Goal: Transaction & Acquisition: Book appointment/travel/reservation

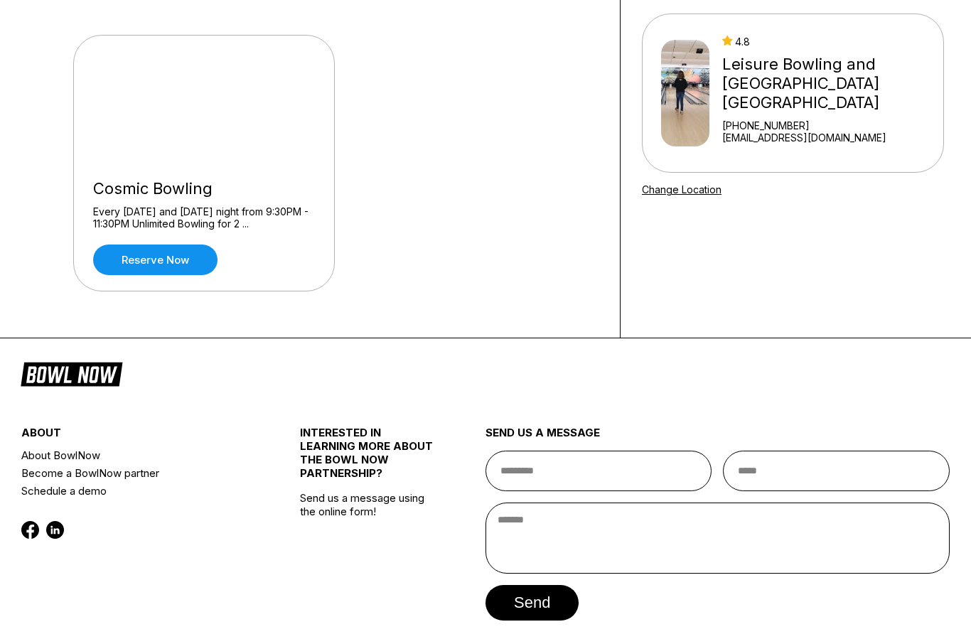
scroll to position [124, 0]
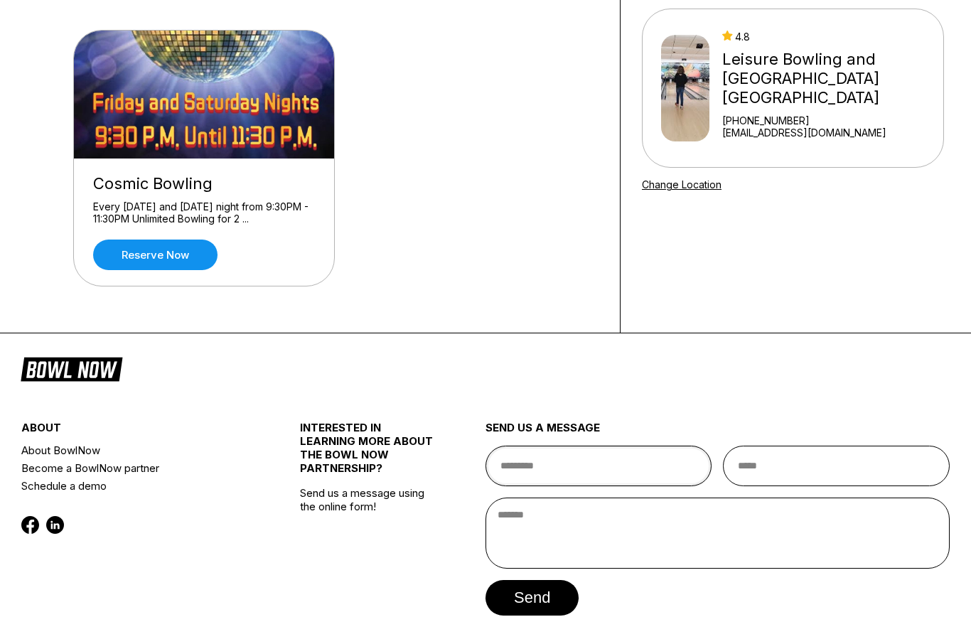
click at [665, 465] on input "text" at bounding box center [598, 466] width 227 height 41
click at [663, 469] on input "text" at bounding box center [598, 466] width 227 height 41
type input "**********"
click at [853, 473] on input "email" at bounding box center [836, 466] width 227 height 41
type input "**********"
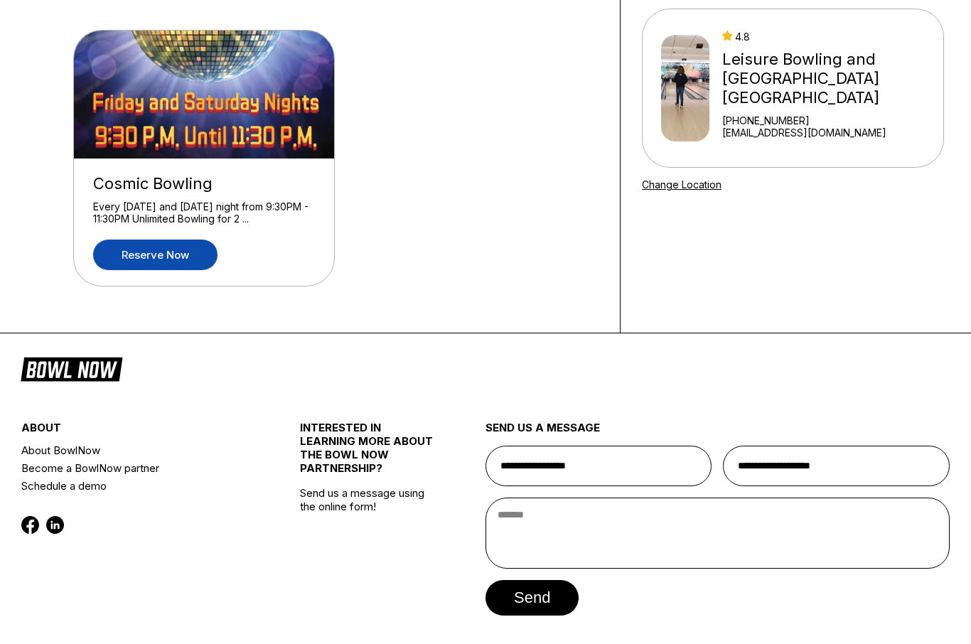
click at [153, 257] on link "Reserve now" at bounding box center [155, 254] width 124 height 31
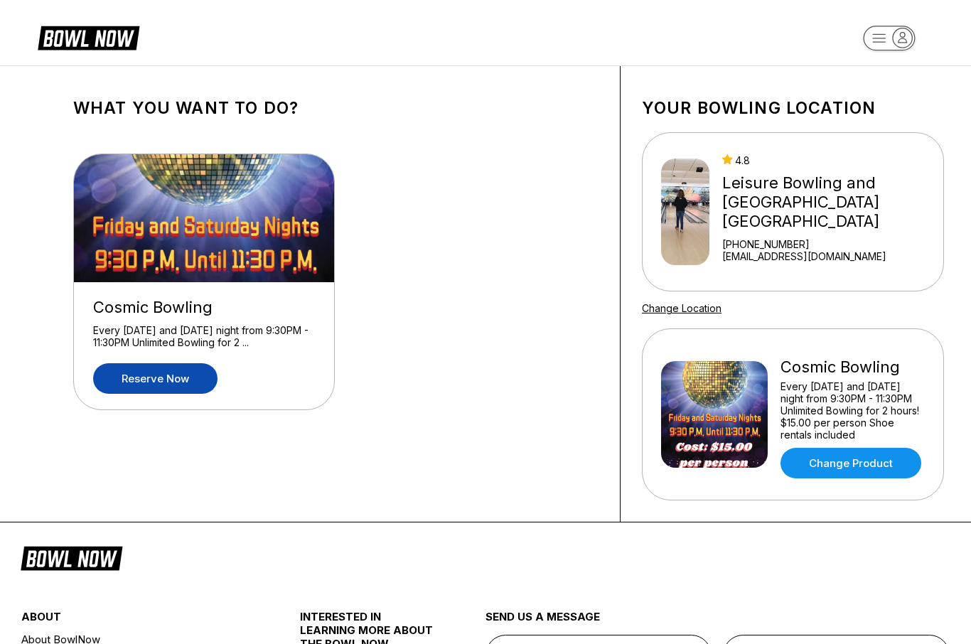
scroll to position [173, 0]
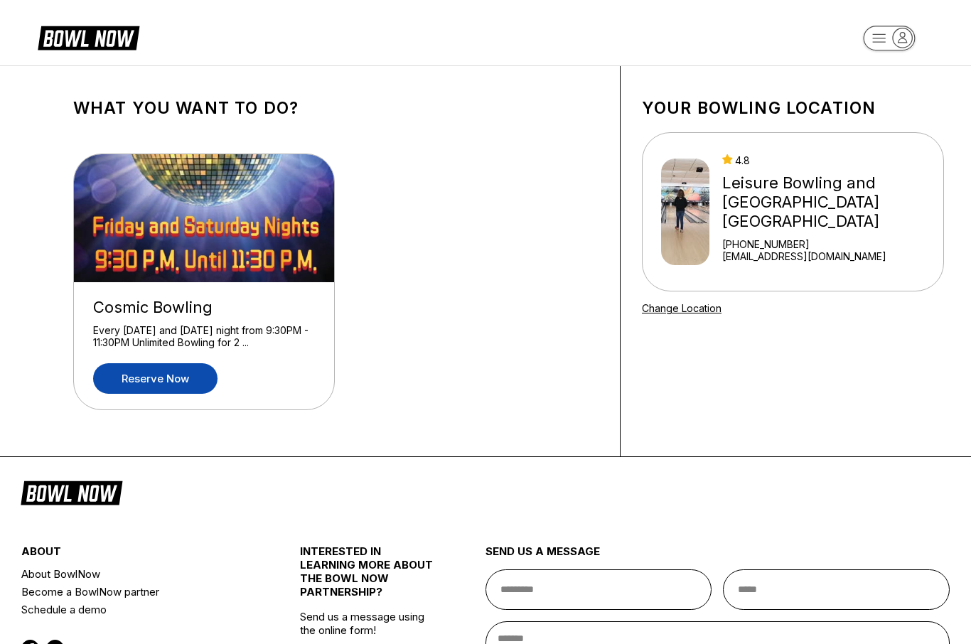
click at [163, 387] on link "Reserve now" at bounding box center [155, 378] width 124 height 31
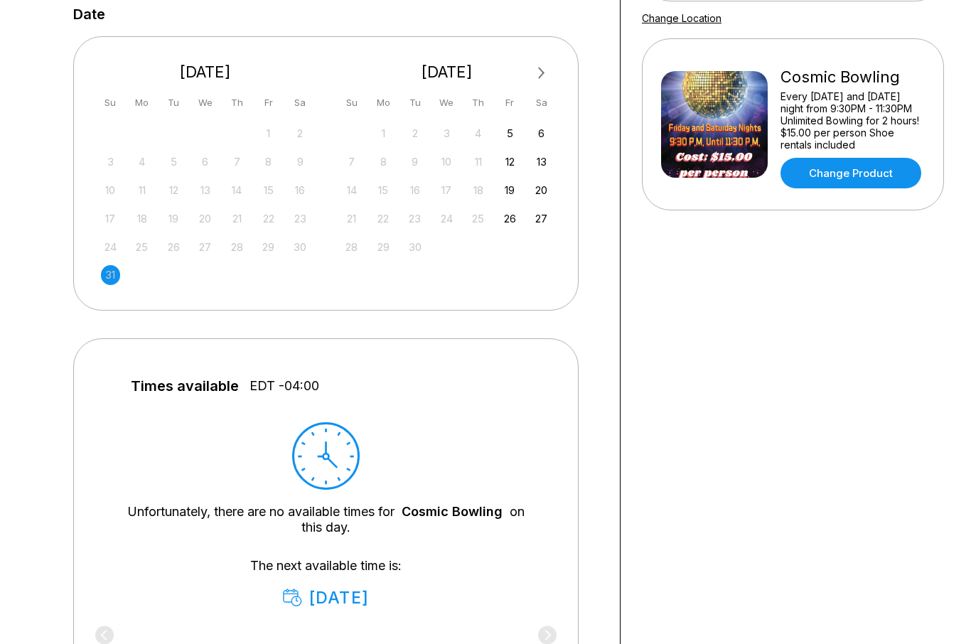
scroll to position [300, 0]
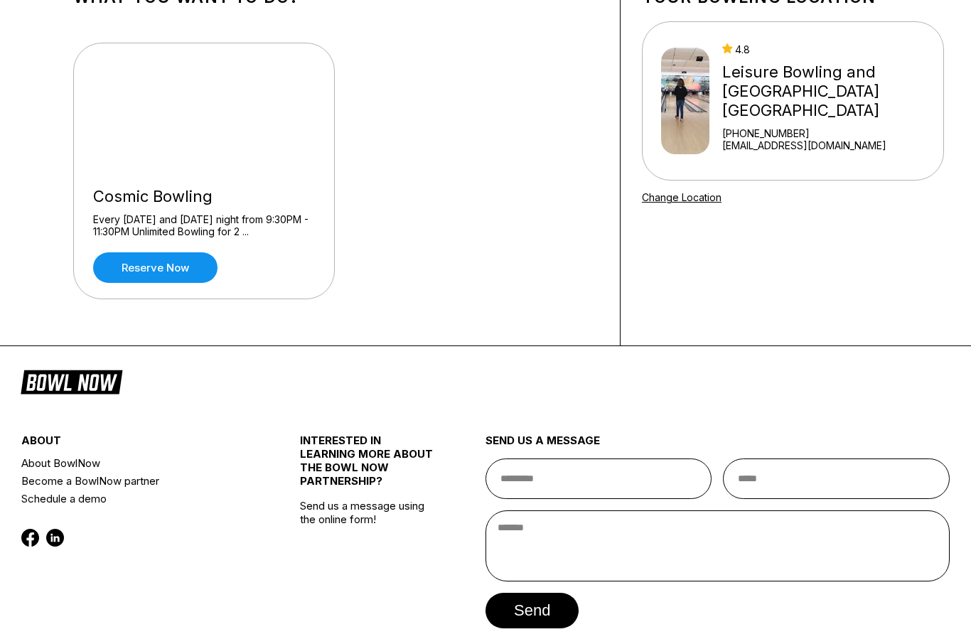
scroll to position [124, 0]
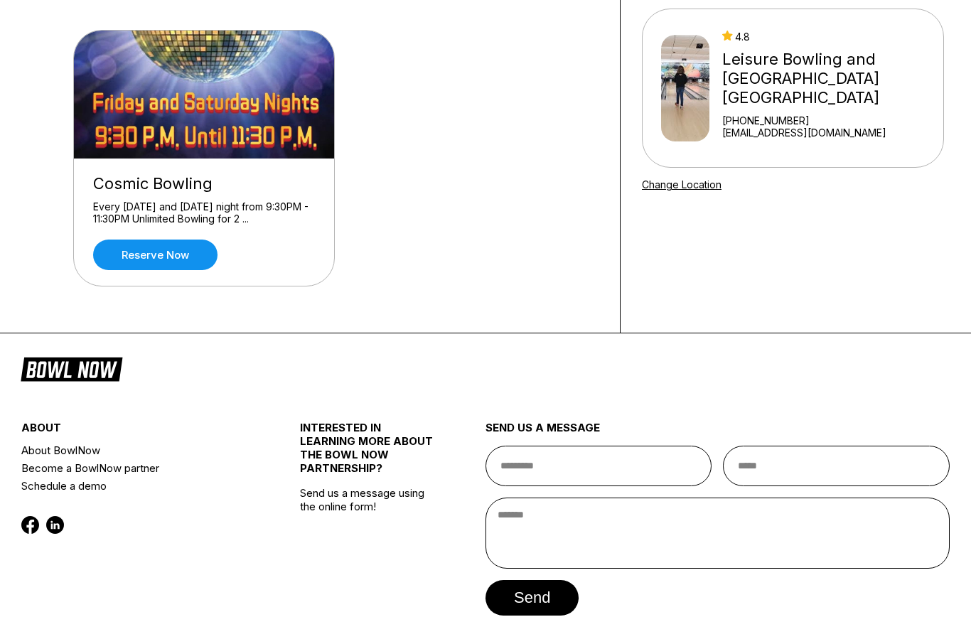
click at [193, 234] on div "Cosmic Bowling Every Friday and Saturday night from 9:30PM - 11:30PM Unlimited …" at bounding box center [204, 221] width 260 height 127
click at [178, 255] on link "Reserve now" at bounding box center [155, 254] width 124 height 31
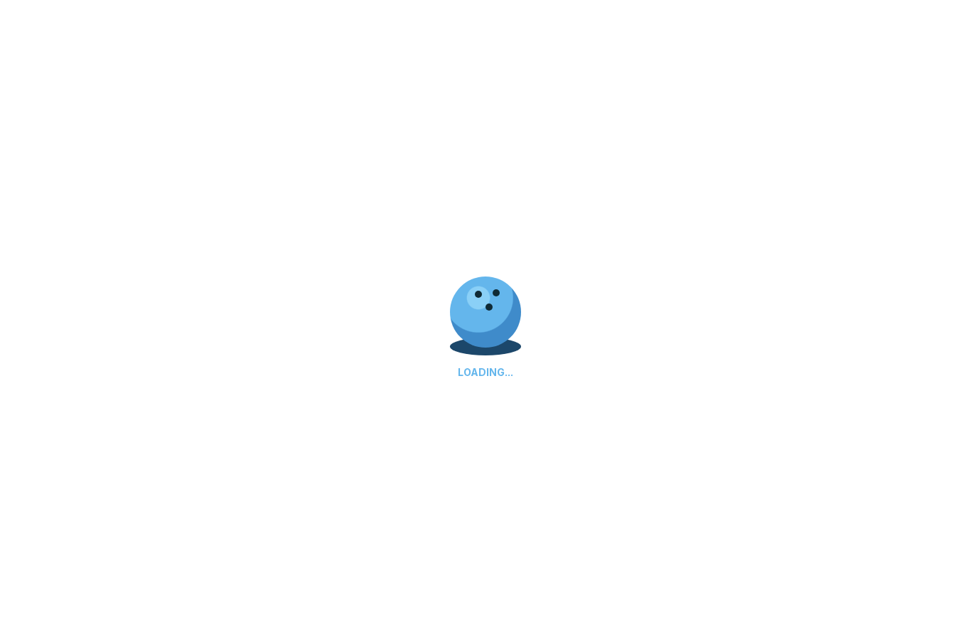
scroll to position [0, 0]
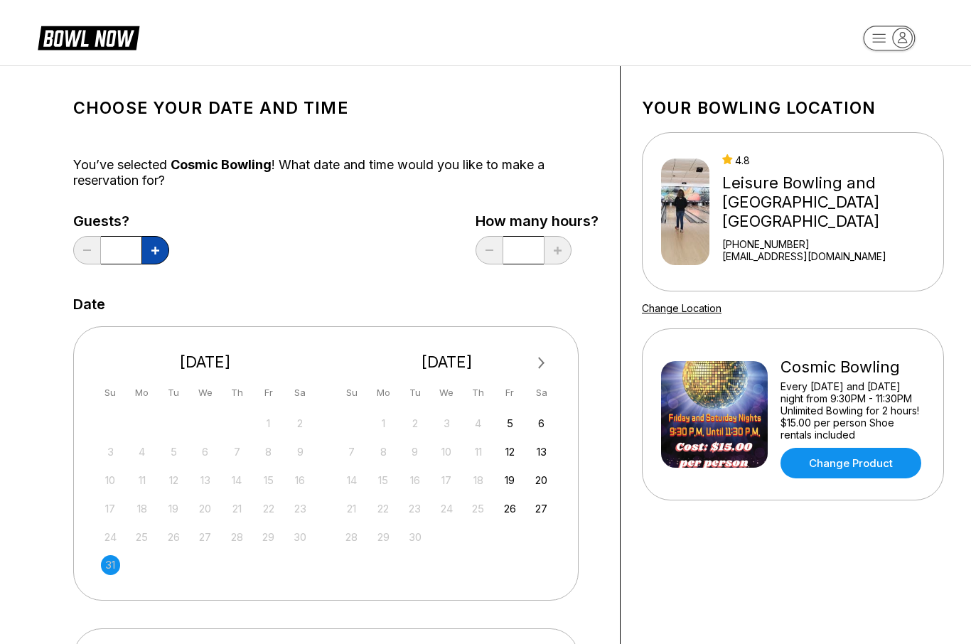
click at [153, 249] on icon at bounding box center [155, 251] width 8 height 8
click at [153, 251] on icon at bounding box center [155, 251] width 8 height 8
click at [152, 244] on button at bounding box center [155, 250] width 28 height 28
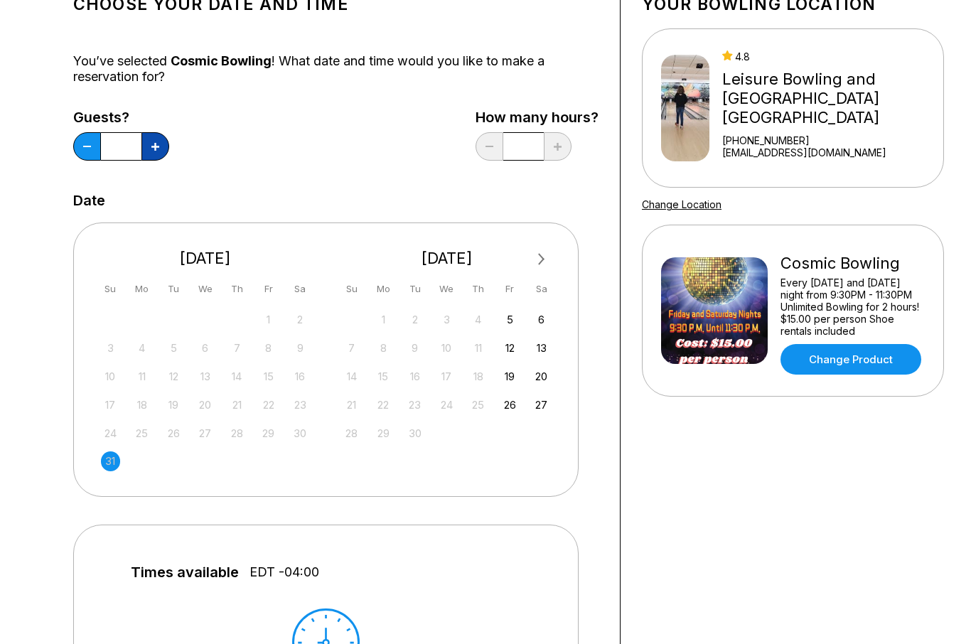
scroll to position [104, 0]
click at [154, 151] on button at bounding box center [155, 146] width 28 height 28
type input "*"
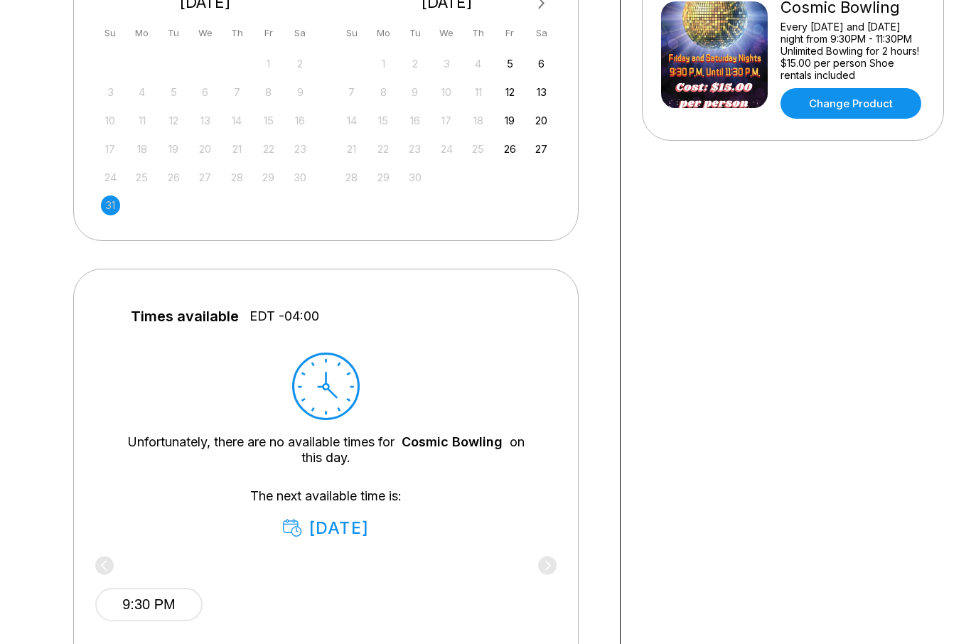
scroll to position [342, 0]
